Goal: Information Seeking & Learning: Learn about a topic

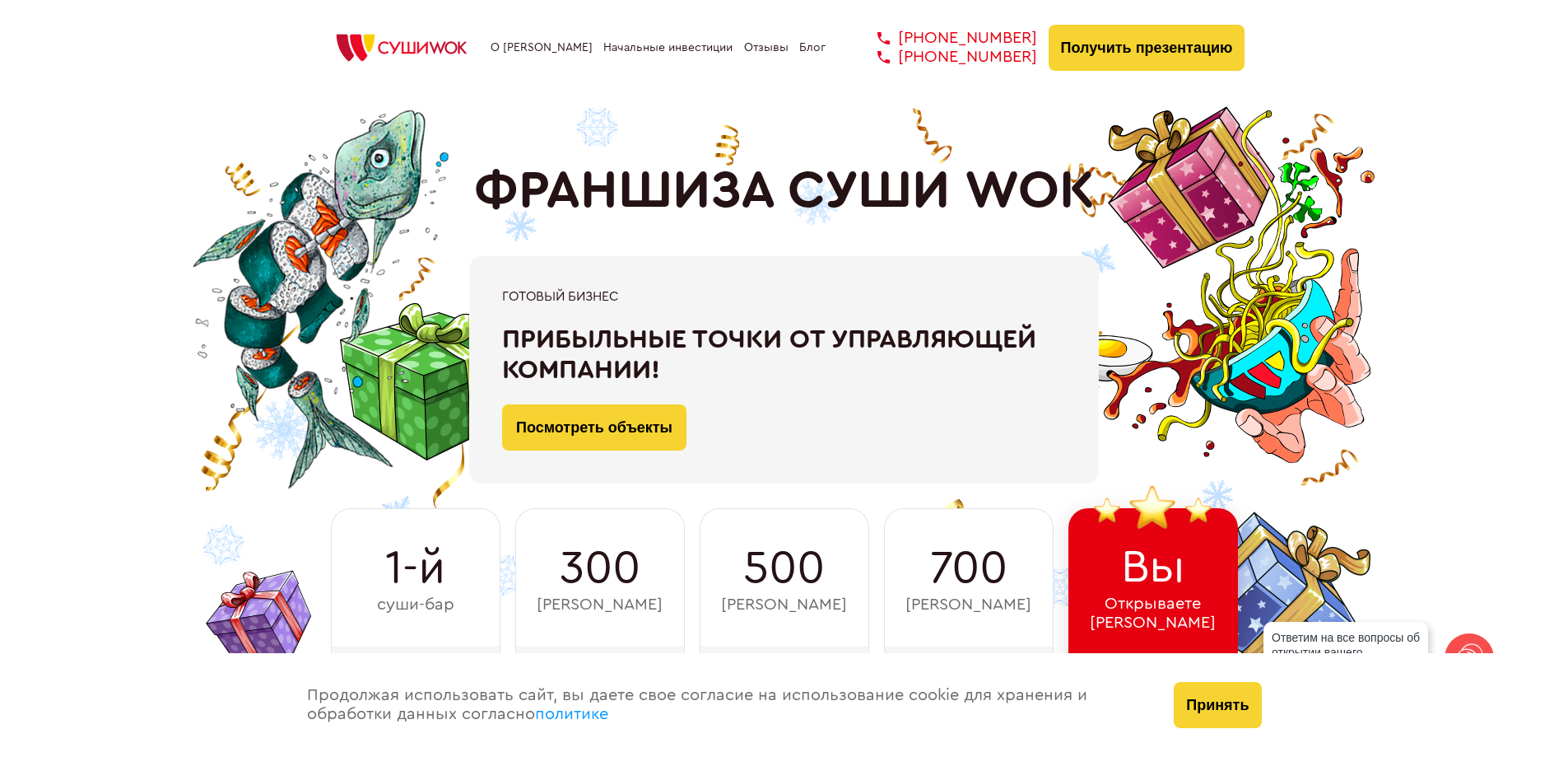
click at [810, 45] on link "Блог" at bounding box center [812, 48] width 26 height 13
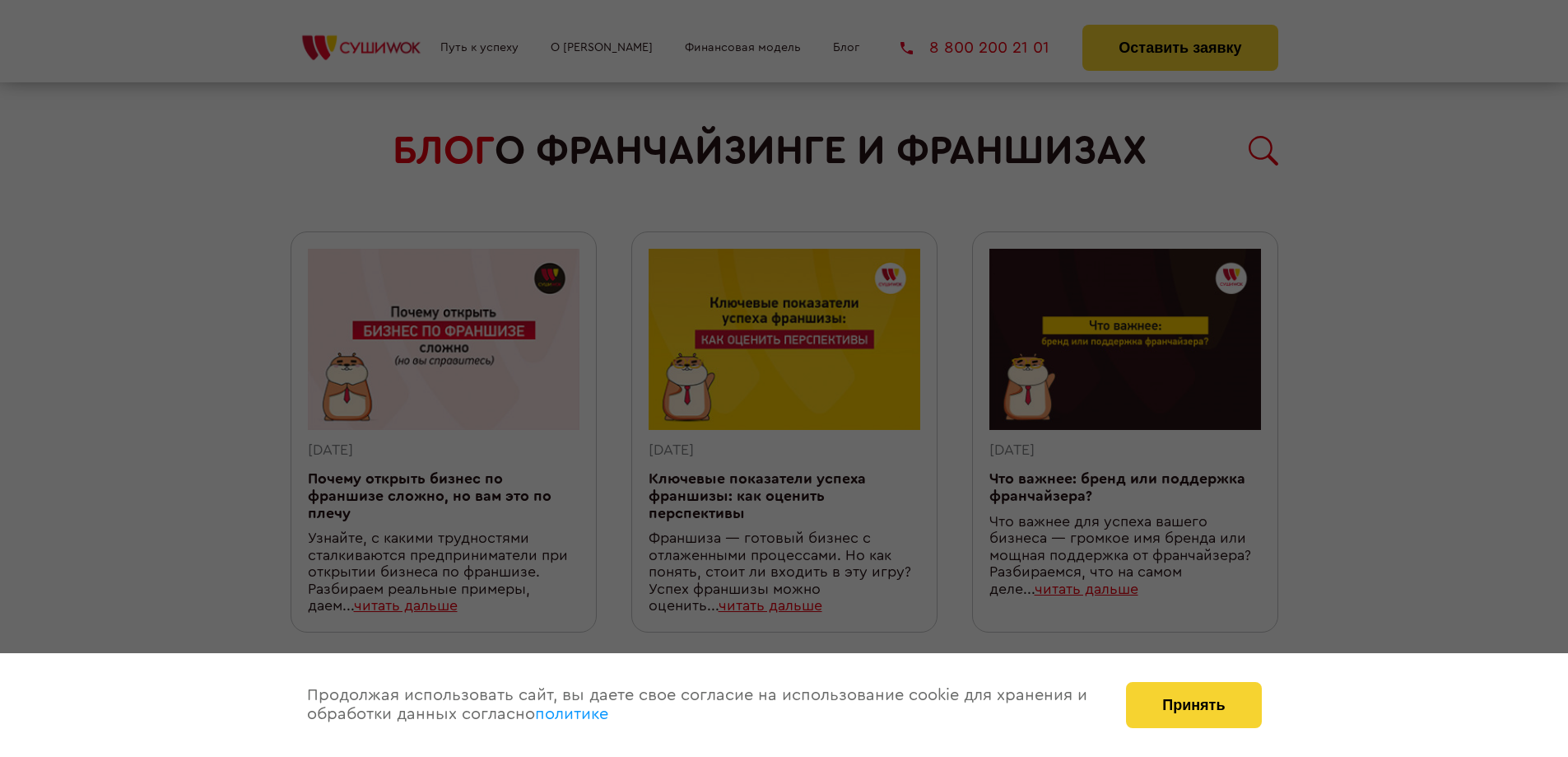
scroll to position [1519, 0]
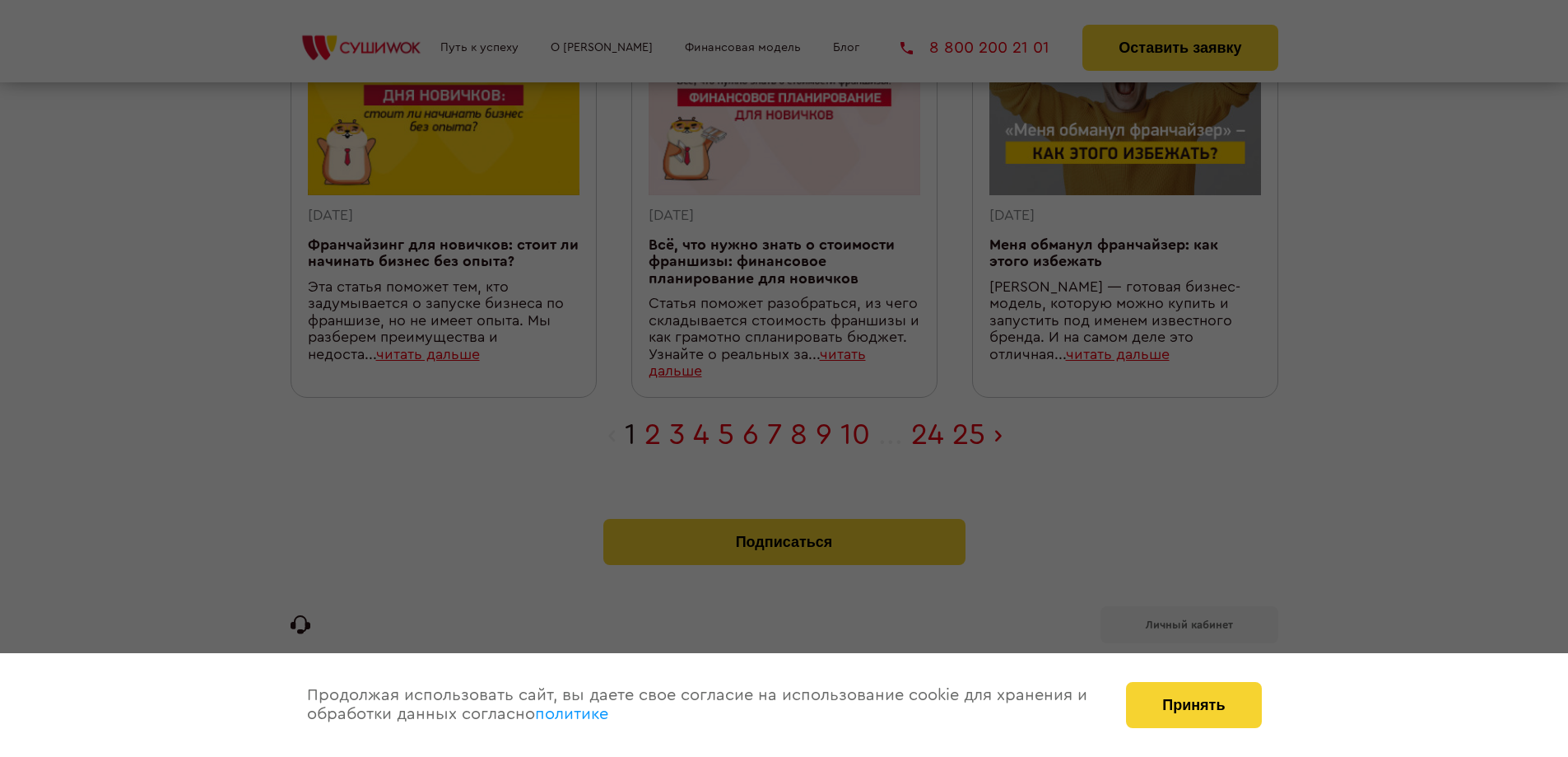
click at [749, 440] on div at bounding box center [784, 378] width 1568 height 757
click at [995, 430] on div at bounding box center [784, 378] width 1568 height 757
click at [857, 429] on div at bounding box center [784, 378] width 1568 height 757
click at [1141, 626] on div at bounding box center [784, 378] width 1568 height 757
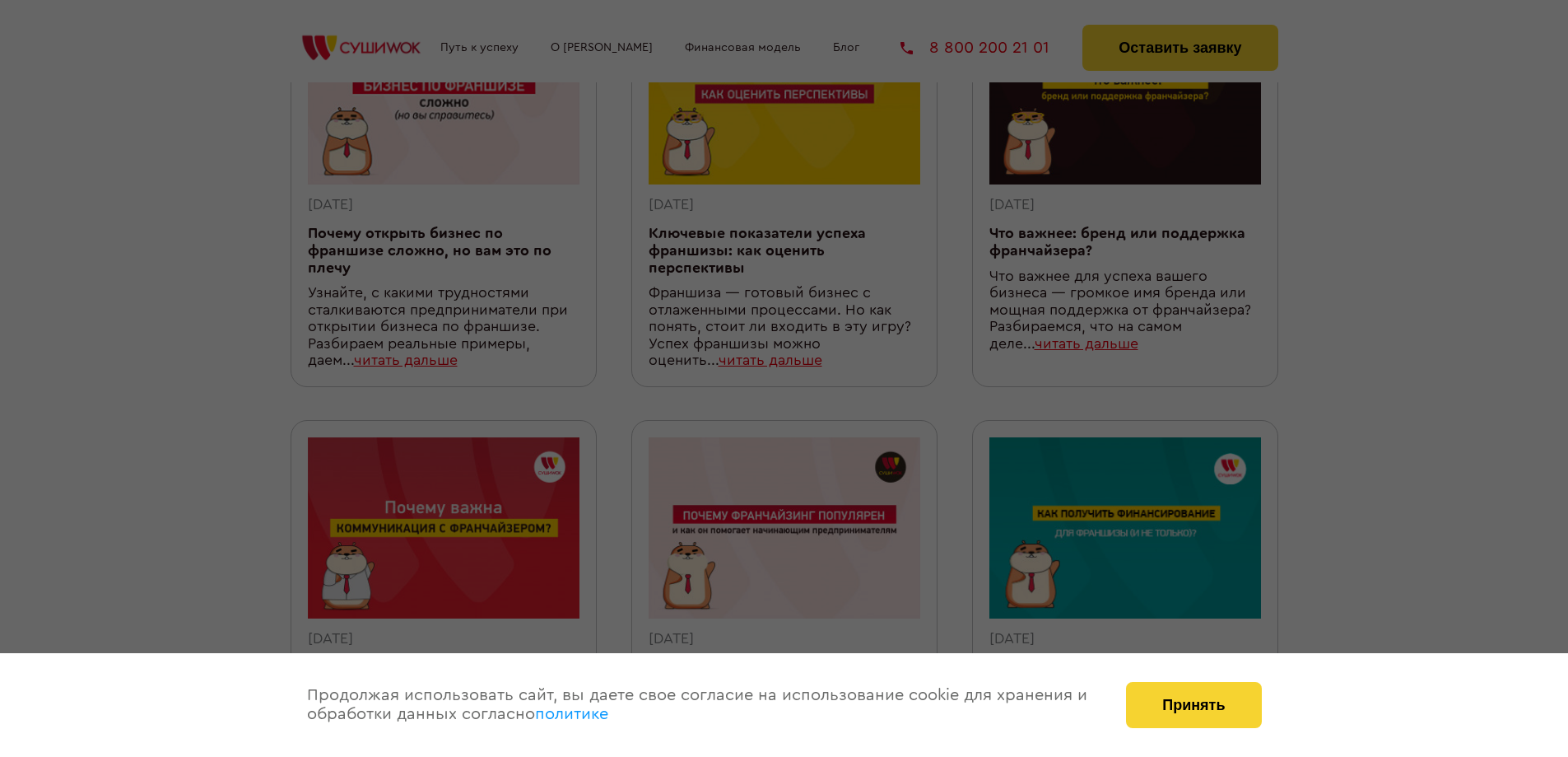
scroll to position [0, 0]
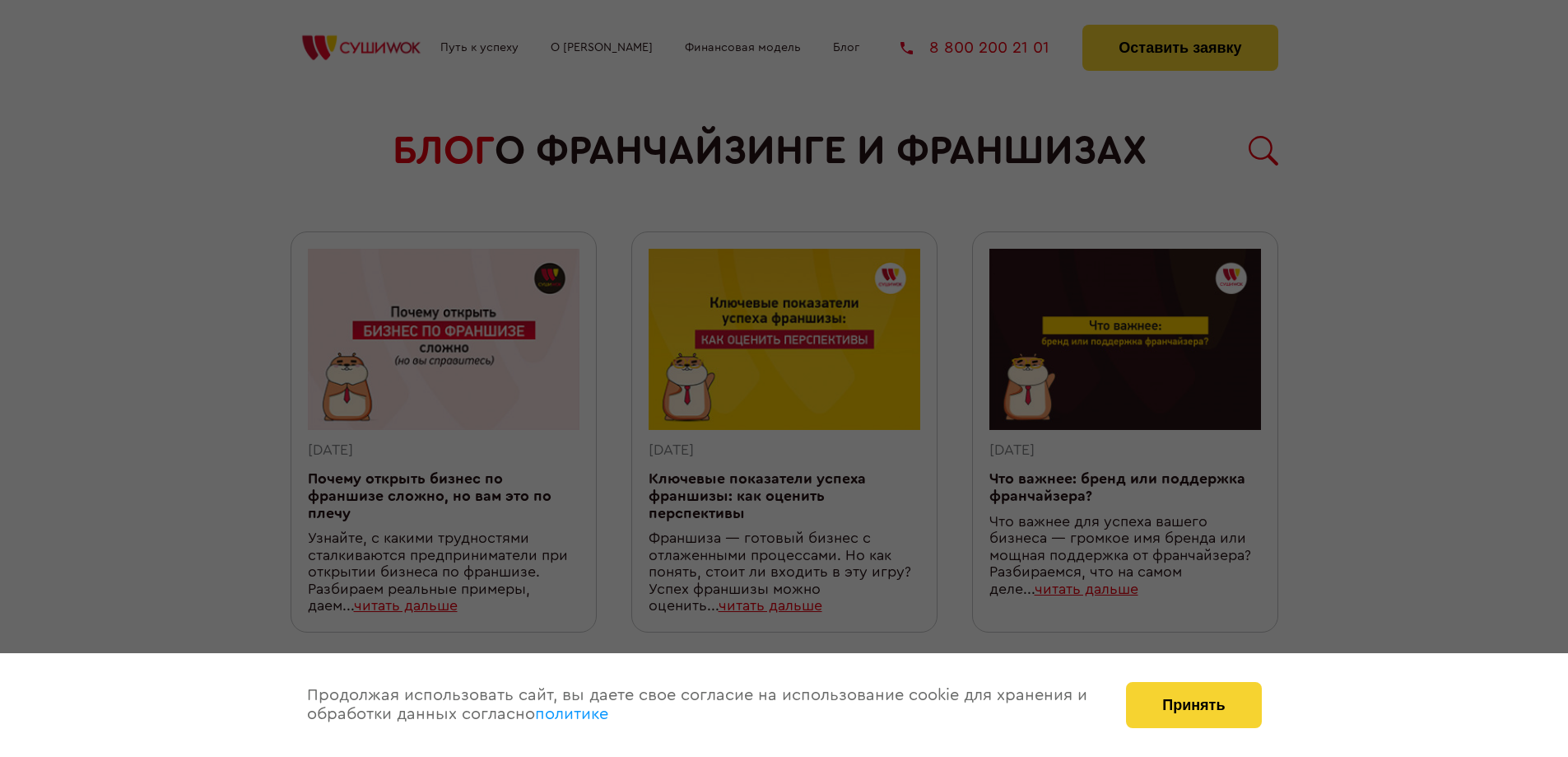
click at [620, 50] on div at bounding box center [784, 378] width 1568 height 757
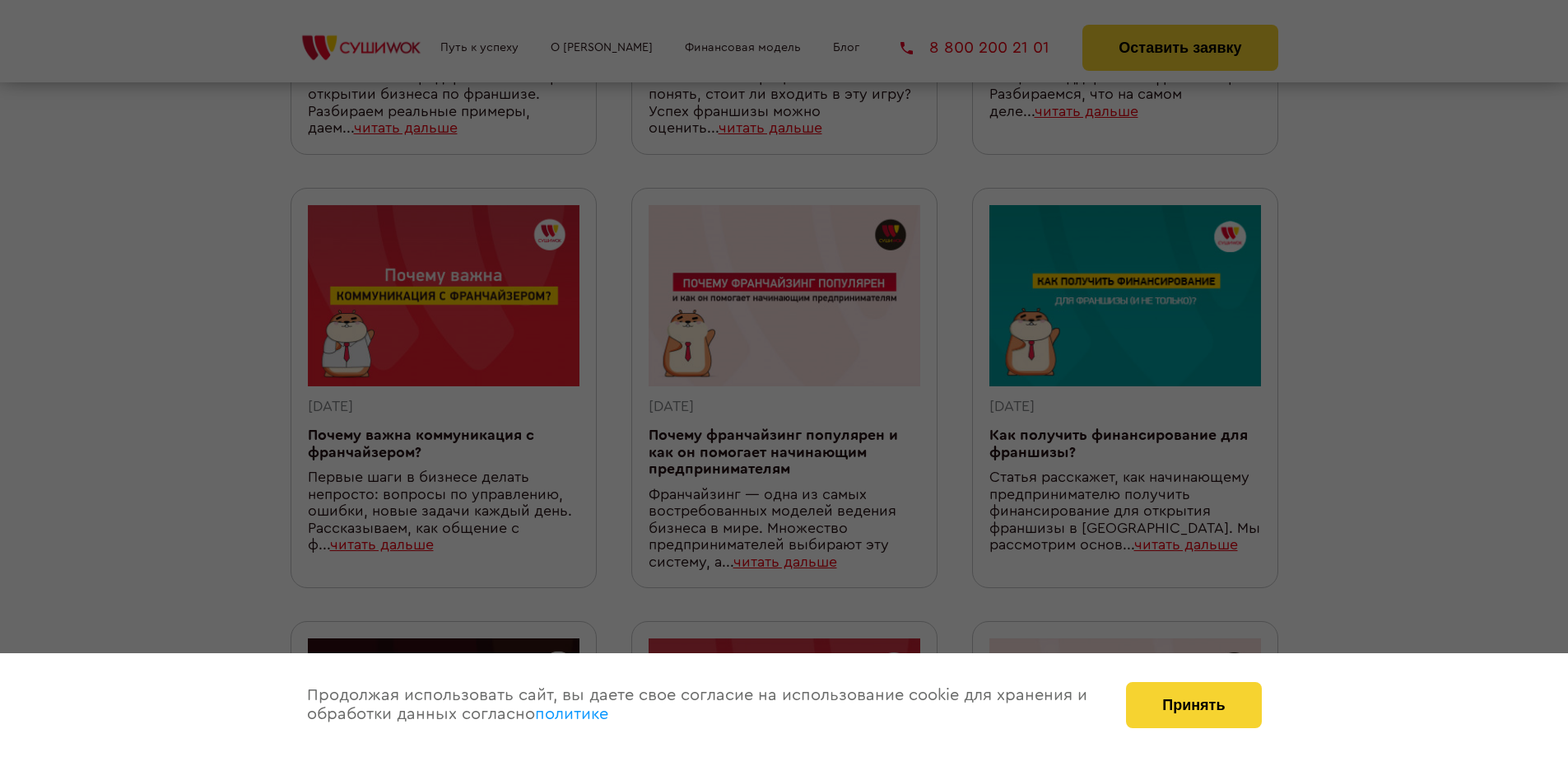
click at [1161, 47] on div at bounding box center [784, 378] width 1568 height 757
